Goal: Information Seeking & Learning: Learn about a topic

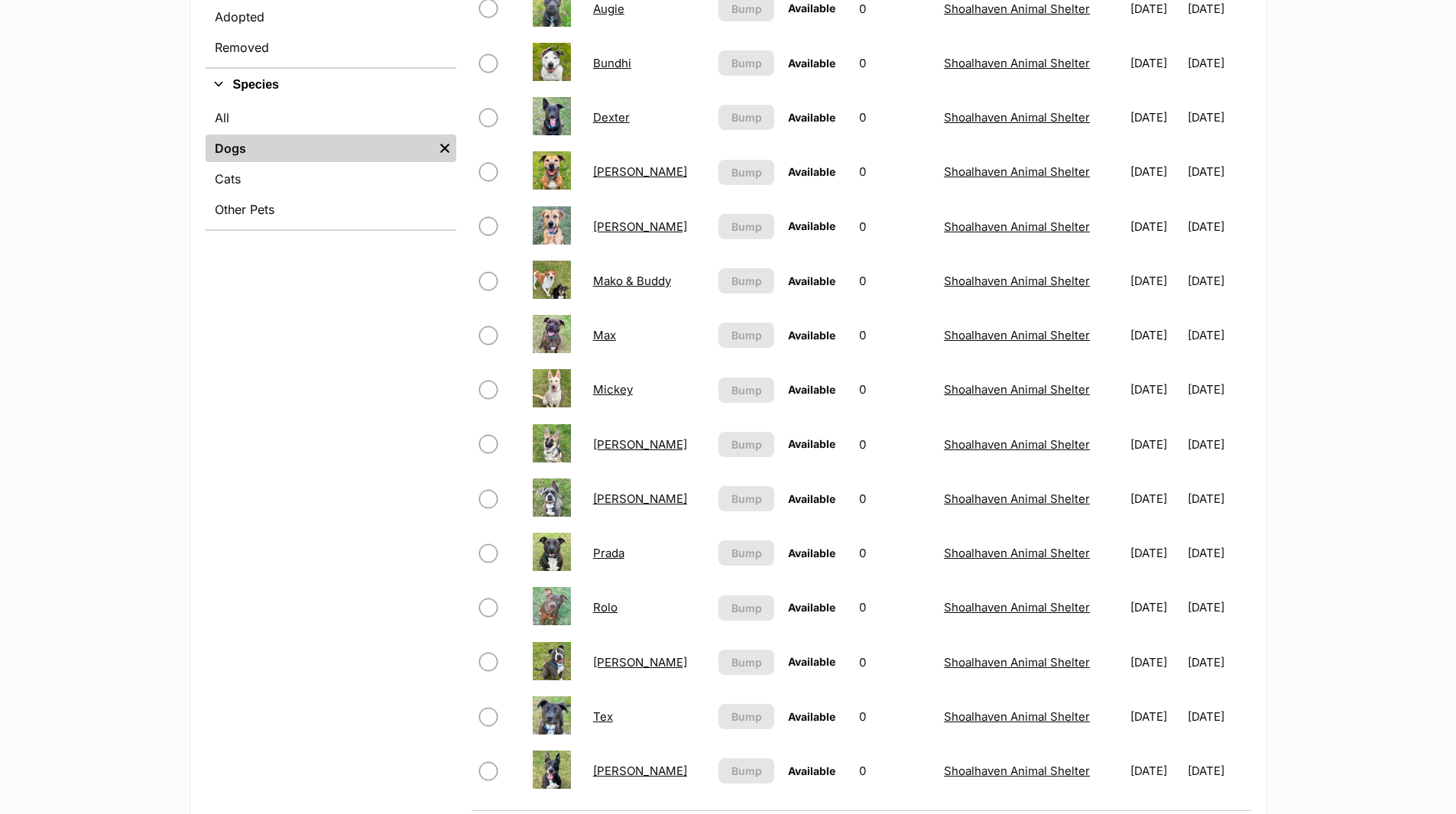
click at [610, 387] on link "Mickey" at bounding box center [613, 389] width 40 height 15
click at [611, 445] on link "Minnie" at bounding box center [640, 444] width 94 height 15
click at [601, 660] on link "Tate" at bounding box center [640, 662] width 94 height 15
drag, startPoint x: 604, startPoint y: 387, endPoint x: 617, endPoint y: 397, distance: 16.4
click at [604, 387] on link "Mickey" at bounding box center [613, 389] width 40 height 15
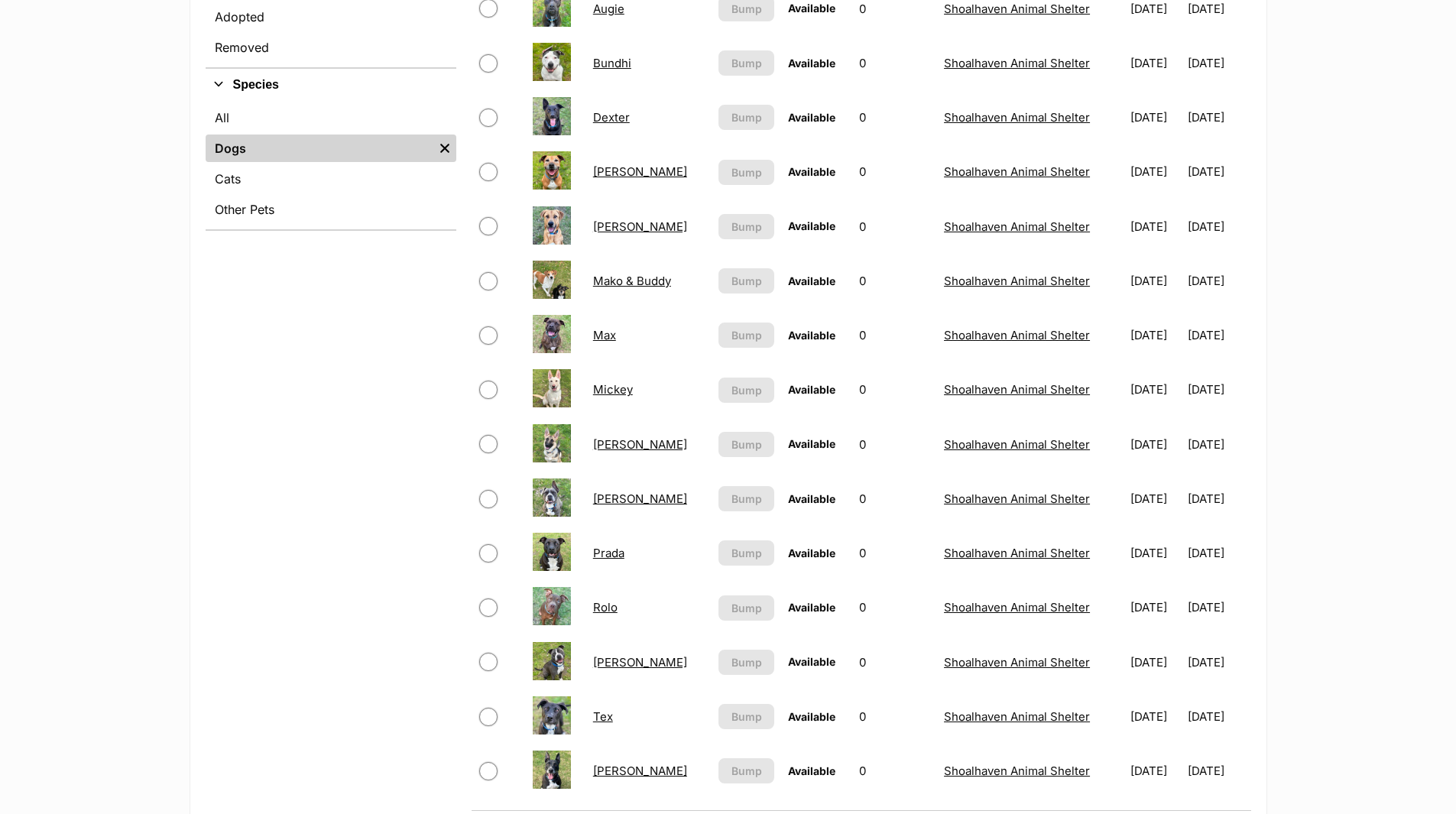
click at [617, 447] on link "Minnie" at bounding box center [640, 444] width 94 height 15
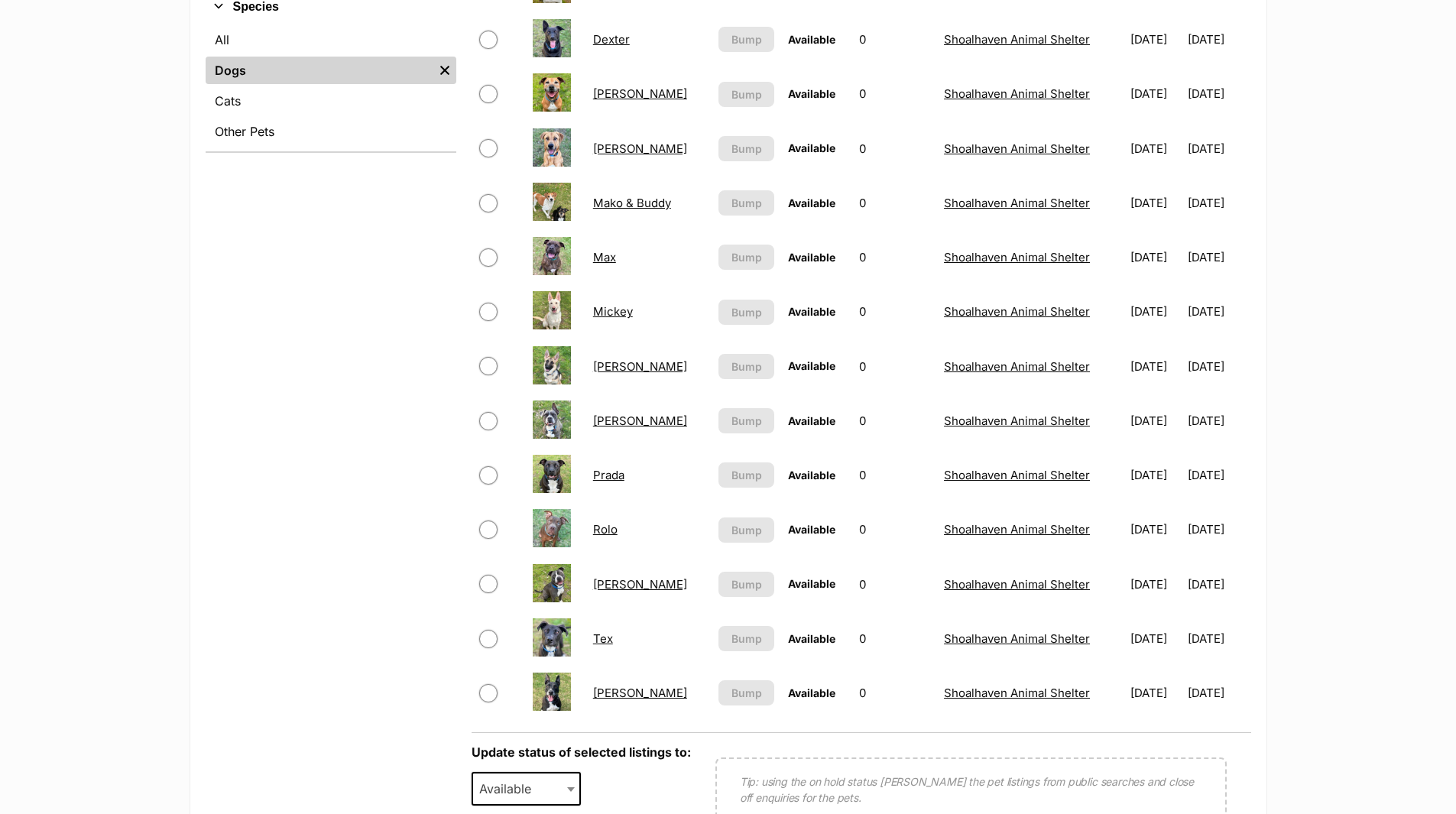
scroll to position [688, 0]
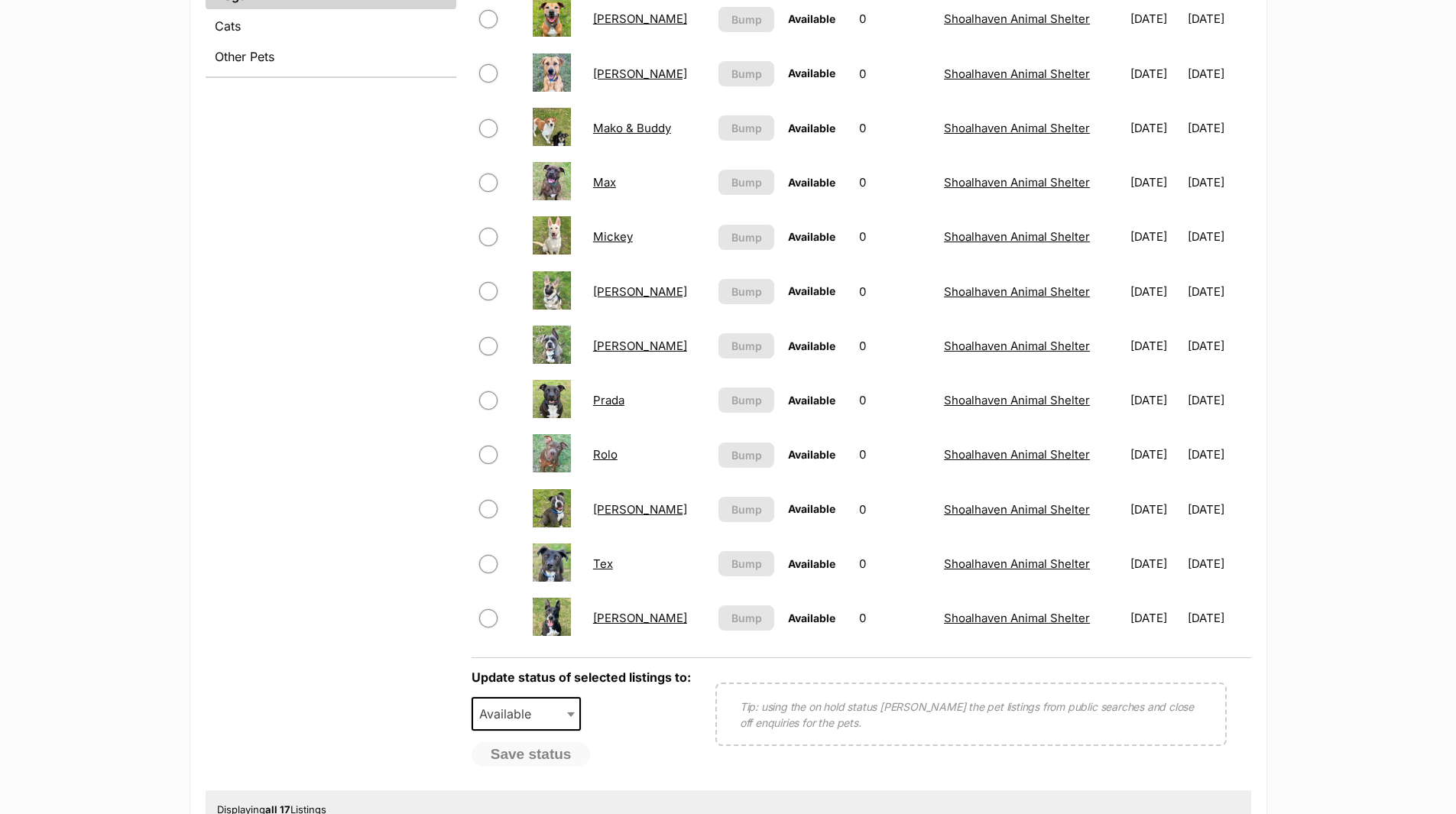
click at [604, 511] on link "[PERSON_NAME]" at bounding box center [640, 509] width 94 height 15
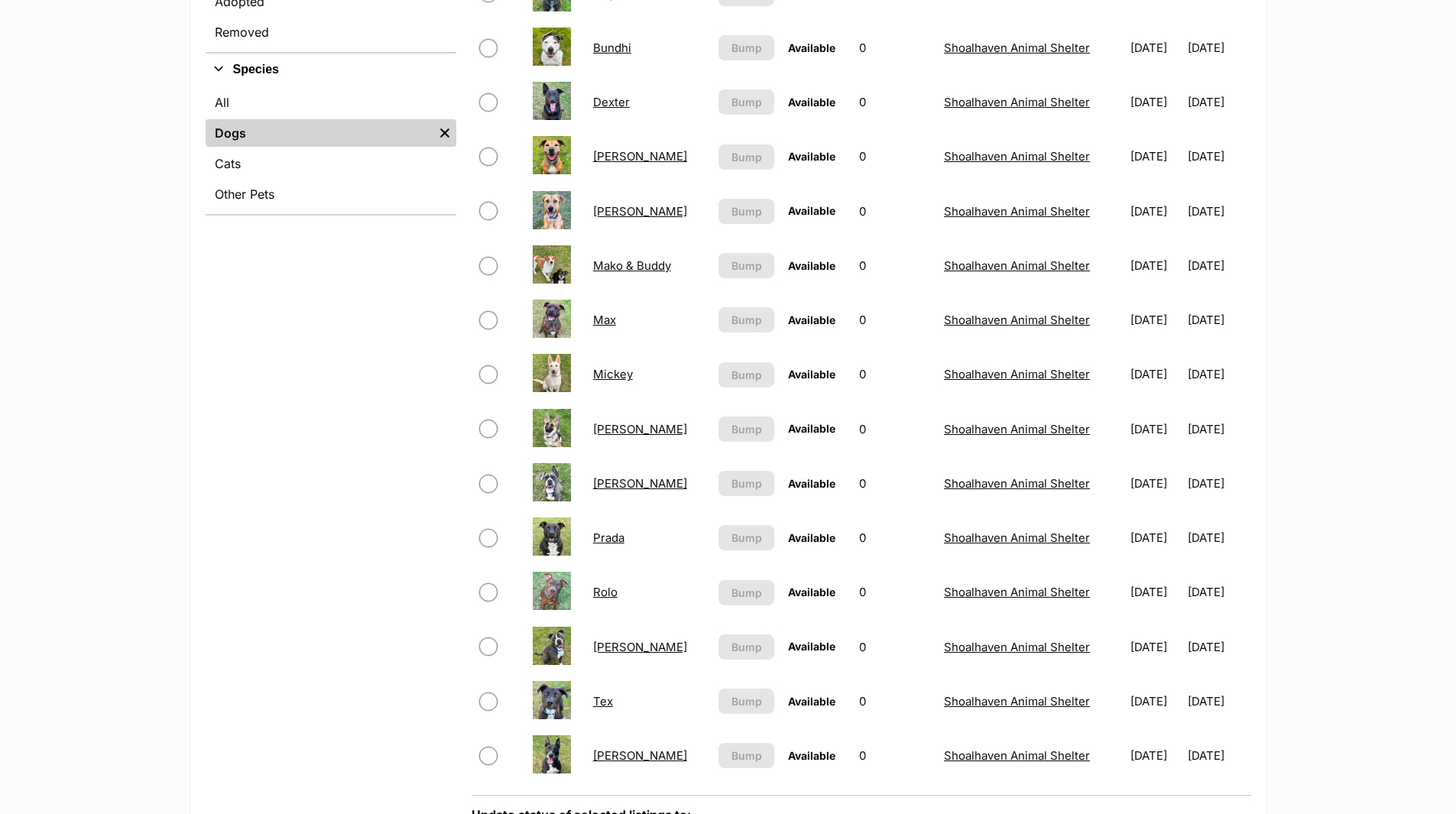
scroll to position [306, 0]
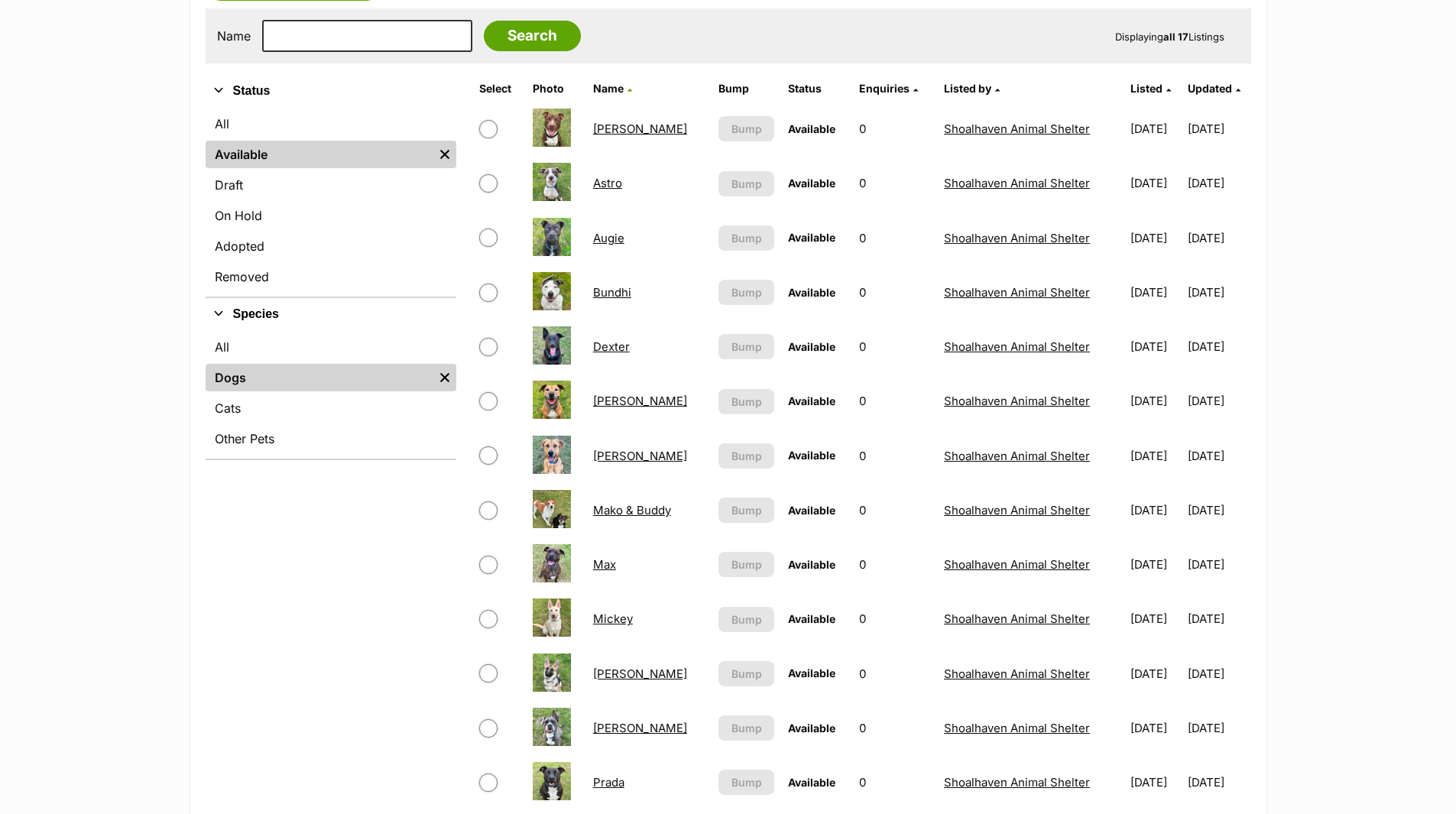
click at [611, 181] on link "Astro" at bounding box center [607, 183] width 29 height 15
